Goal: Information Seeking & Learning: Compare options

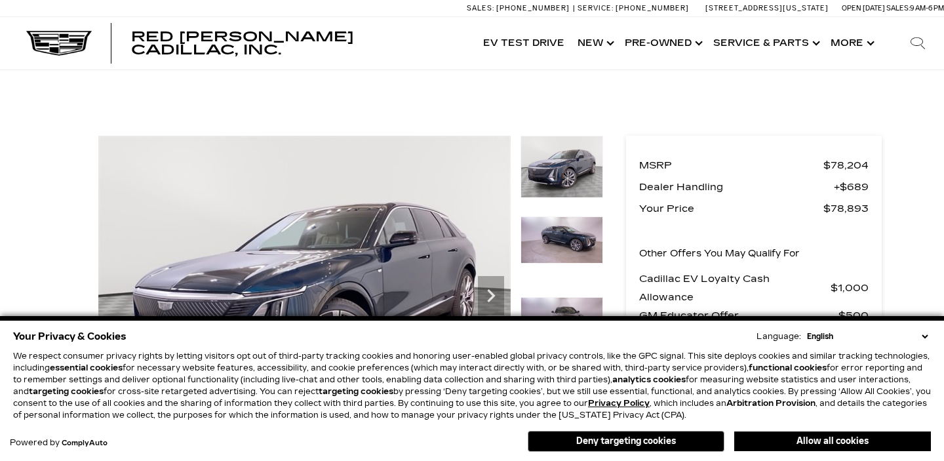
scroll to position [294, 0]
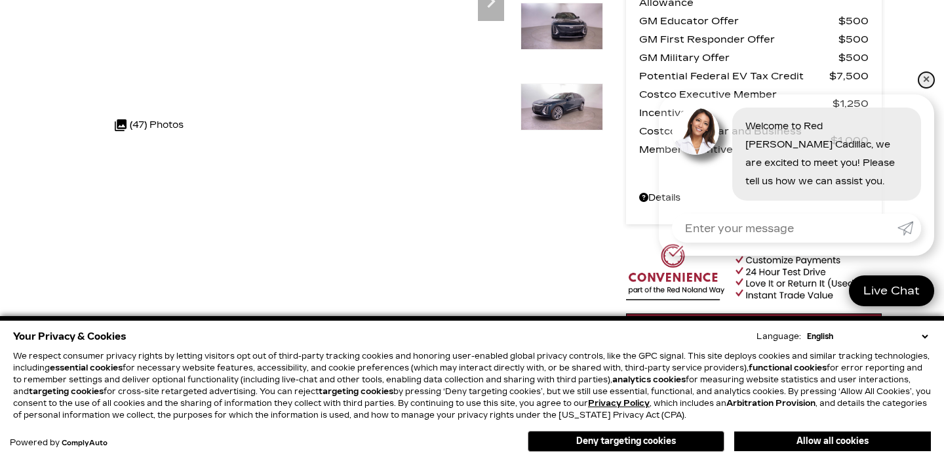
click at [929, 83] on link "✕" at bounding box center [927, 80] width 16 height 16
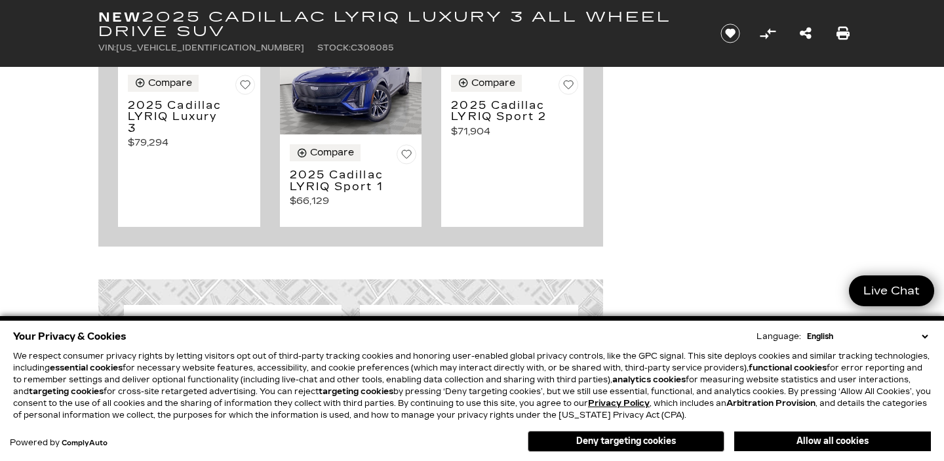
scroll to position [6760, 0]
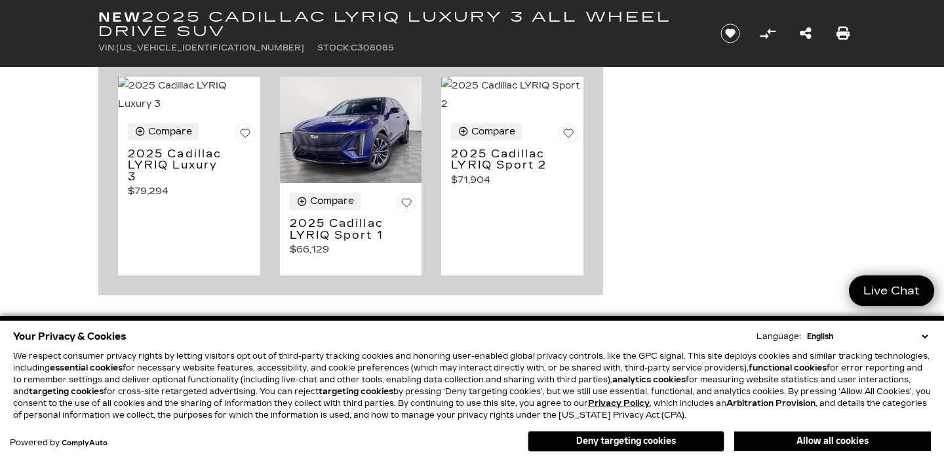
click at [347, 230] on h3 "2025 Cadillac LYRIQ Sport 1" at bounding box center [341, 229] width 102 height 23
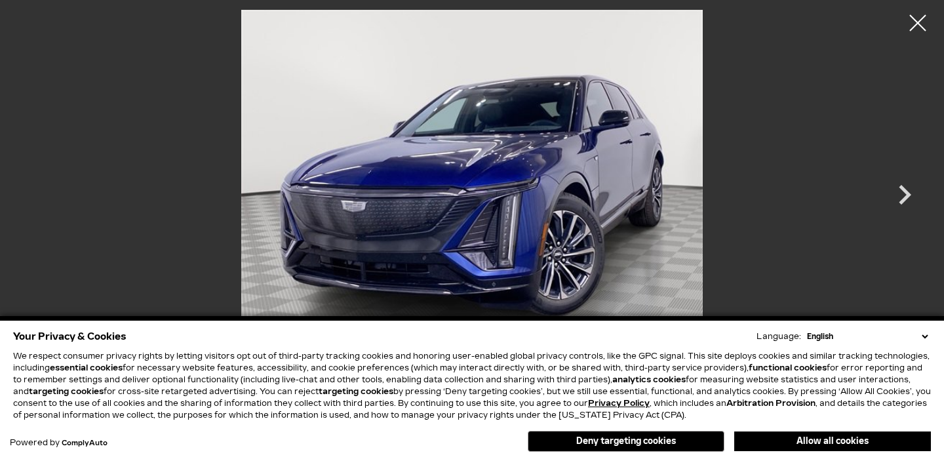
scroll to position [86, 0]
click at [916, 22] on div at bounding box center [918, 23] width 35 height 35
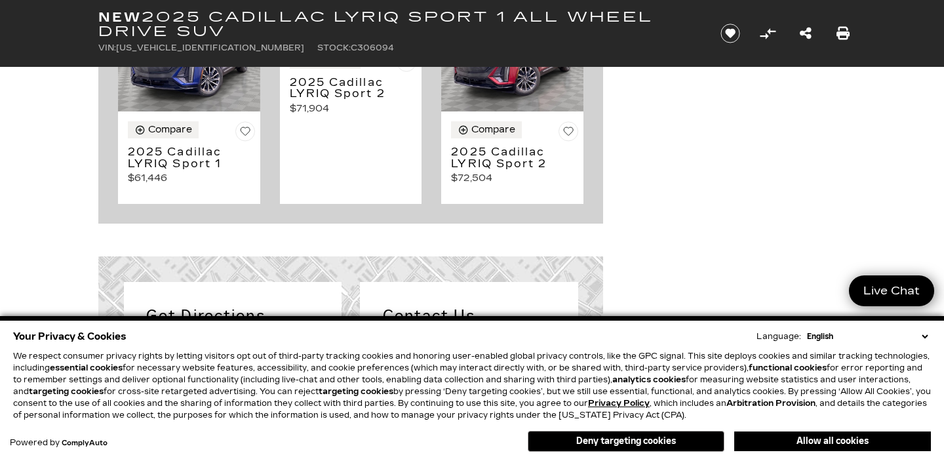
scroll to position [6202, 0]
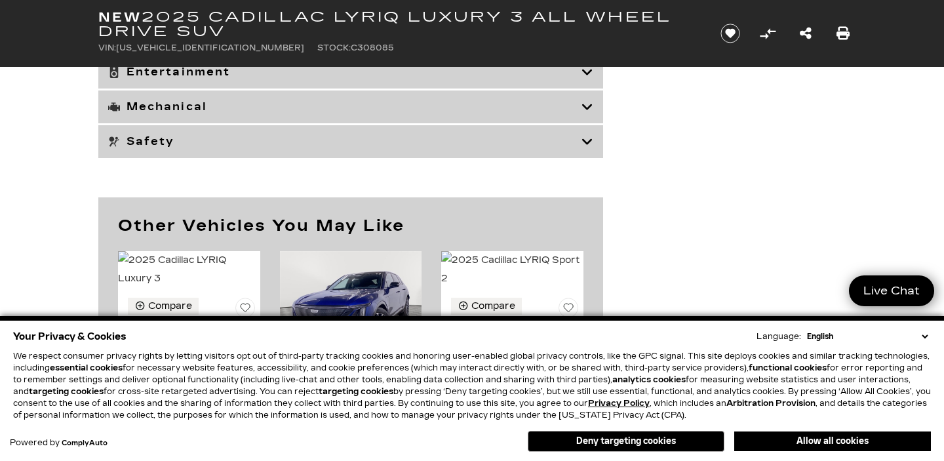
click at [475, 323] on h3 "2025 Cadillac LYRIQ Sport 2" at bounding box center [502, 334] width 102 height 23
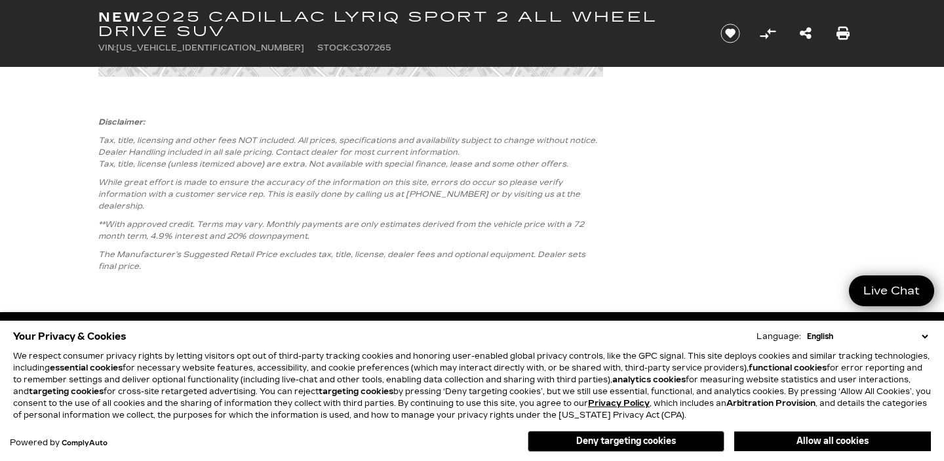
scroll to position [7093, 0]
